Goal: Task Accomplishment & Management: Manage account settings

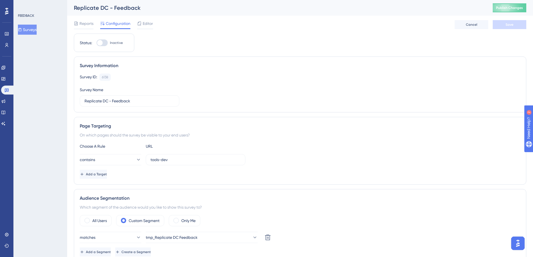
click at [102, 44] on div at bounding box center [100, 43] width 6 height 6
click at [96, 43] on input "Inactive" at bounding box center [96, 43] width 0 height 0
checkbox input "true"
click at [511, 24] on span "Save" at bounding box center [509, 24] width 8 height 4
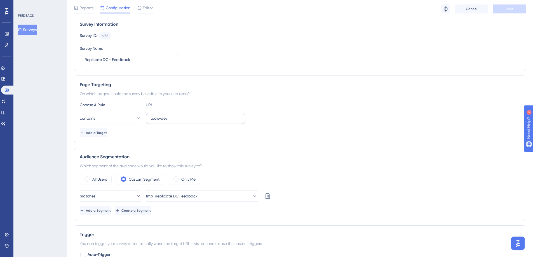
scroll to position [48, 0]
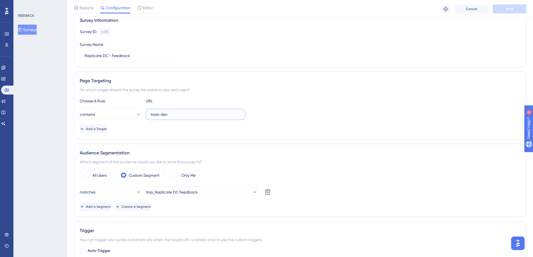
click at [165, 116] on input "tools-dev" at bounding box center [195, 114] width 90 height 6
click at [177, 115] on input "tools-dev" at bounding box center [195, 114] width 90 height 6
drag, startPoint x: 192, startPoint y: 113, endPoint x: 149, endPoint y: 114, distance: 43.4
click at [149, 114] on label "tools-dev" at bounding box center [196, 114] width 100 height 11
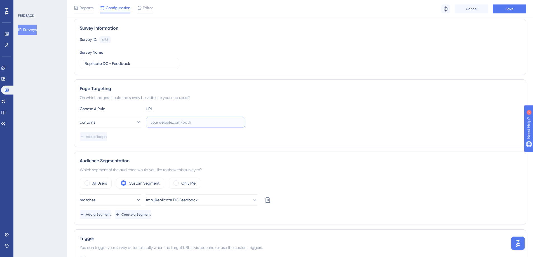
scroll to position [36, 0]
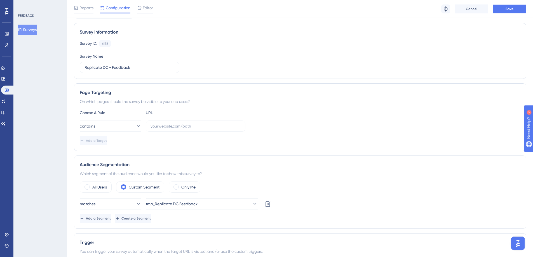
click at [506, 12] on button "Save" at bounding box center [509, 8] width 34 height 9
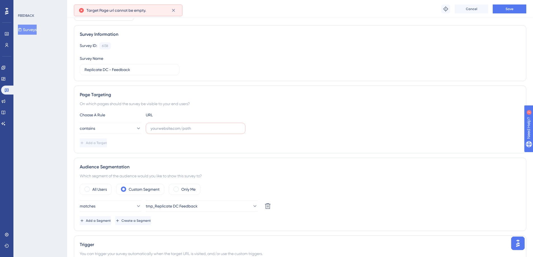
scroll to position [19, 0]
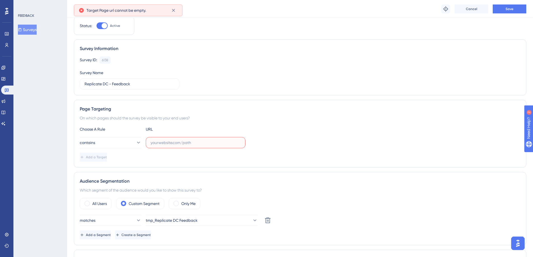
click at [173, 140] on input "text" at bounding box center [195, 143] width 90 height 6
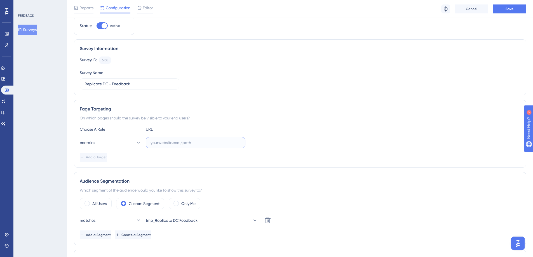
click at [161, 141] on input "text" at bounding box center [195, 143] width 90 height 6
paste input "DynamicCategoryManager"
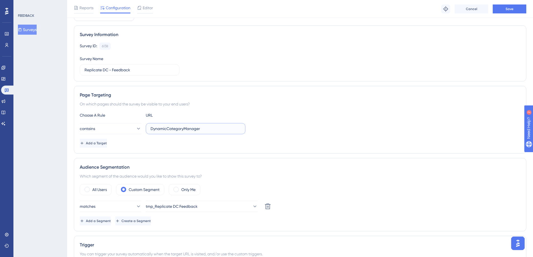
scroll to position [34, 0]
type input "DynamicCategoryManager"
click at [510, 9] on span "Save" at bounding box center [509, 9] width 8 height 4
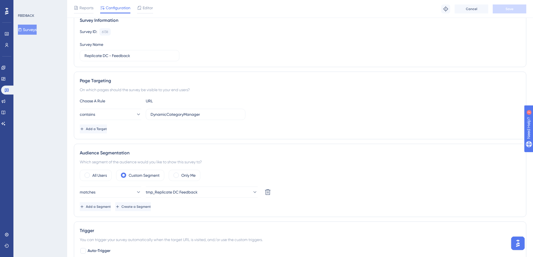
scroll to position [0, 0]
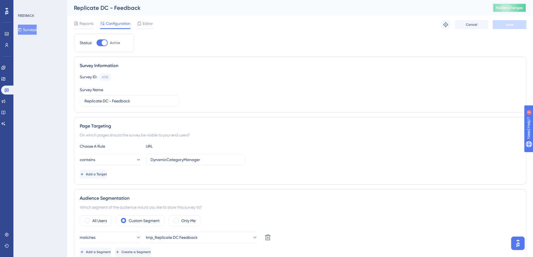
click at [498, 9] on button "Publish Changes" at bounding box center [509, 7] width 34 height 9
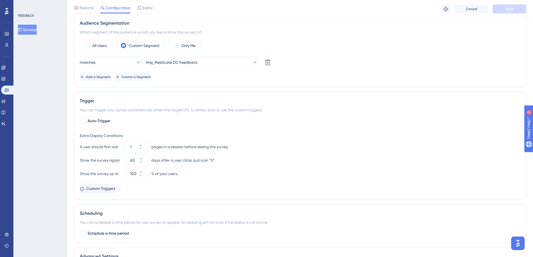
scroll to position [177, 0]
click at [106, 192] on span "Custom Triggers" at bounding box center [100, 189] width 29 height 7
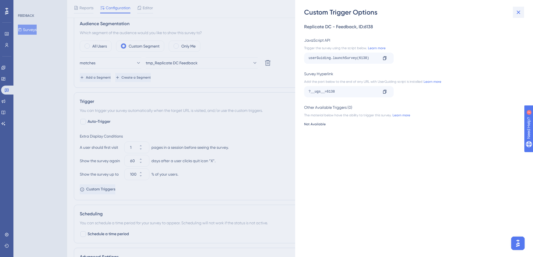
click at [521, 11] on icon at bounding box center [518, 12] width 7 height 7
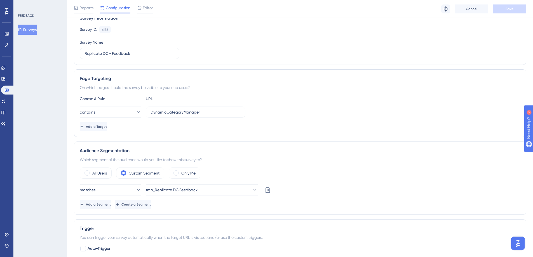
scroll to position [0, 0]
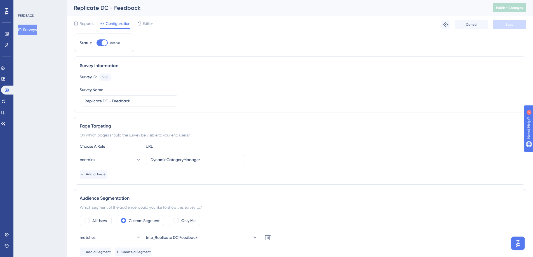
click at [271, 94] on div "Survey ID: 6138 Copy Survey Name Replicate DC - Feedback" at bounding box center [300, 90] width 440 height 33
click at [103, 42] on div at bounding box center [105, 43] width 6 height 6
click at [96, 43] on input "Active" at bounding box center [96, 43] width 0 height 0
checkbox input "false"
click at [513, 26] on span "Save" at bounding box center [509, 24] width 8 height 4
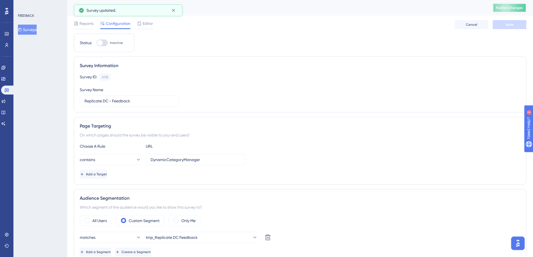
click at [506, 9] on span "Publish Changes" at bounding box center [509, 8] width 27 height 4
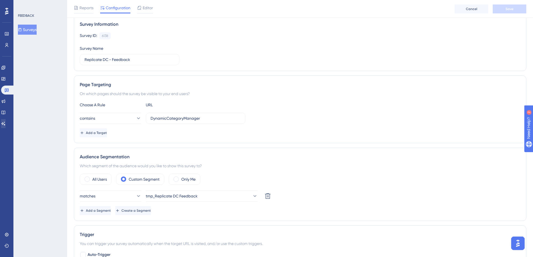
scroll to position [41, 0]
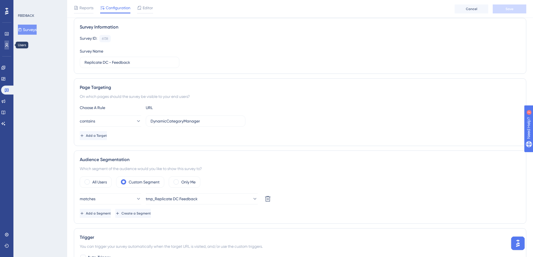
click at [9, 46] on icon at bounding box center [6, 45] width 4 height 4
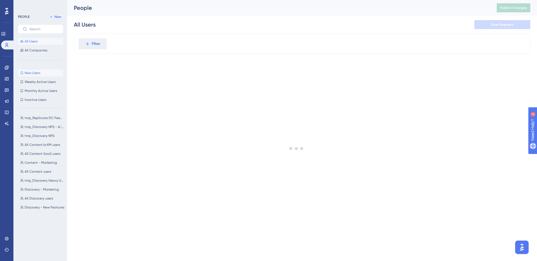
click at [46, 75] on button "New Users New Users" at bounding box center [40, 73] width 45 height 7
